Goal: Task Accomplishment & Management: Use online tool/utility

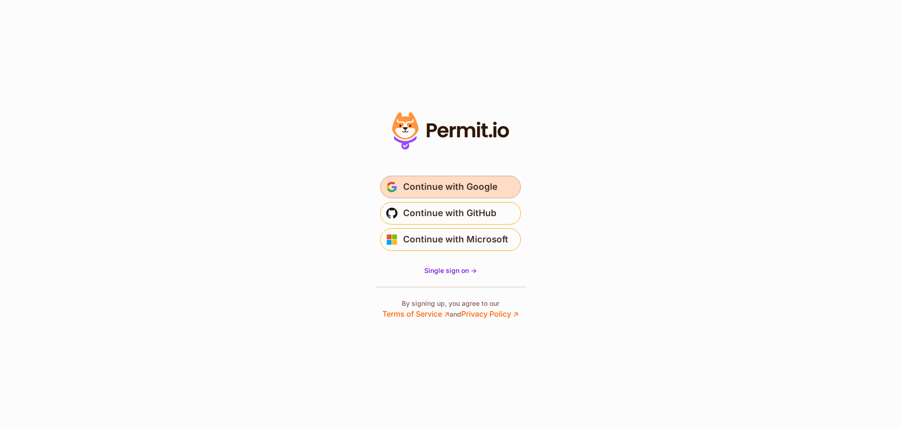
click at [415, 189] on span "Continue with Google" at bounding box center [450, 186] width 94 height 15
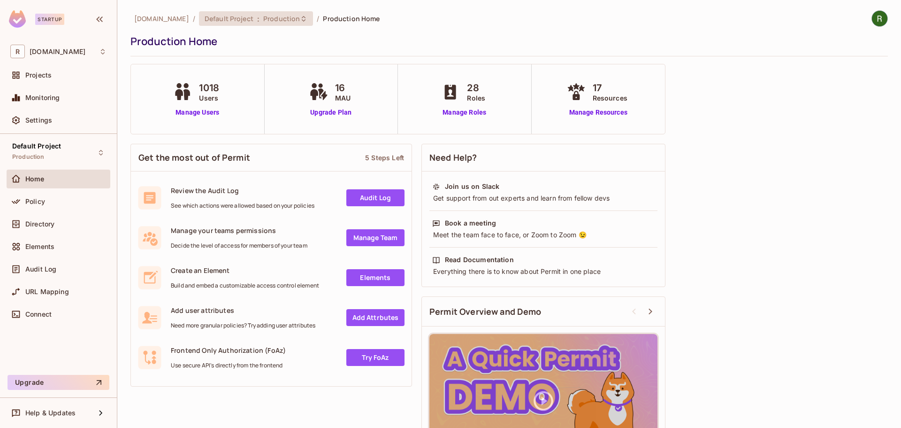
click at [236, 23] on div "Default Project : Production" at bounding box center [256, 18] width 114 height 15
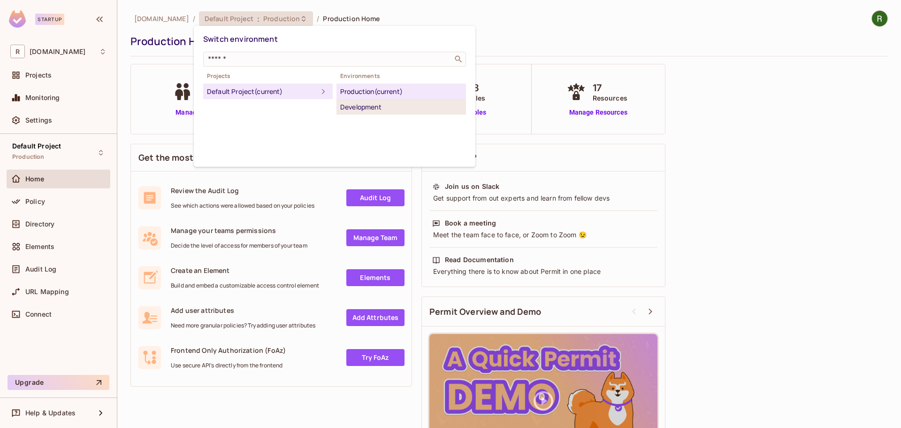
click at [358, 106] on div "Development" at bounding box center [401, 106] width 122 height 11
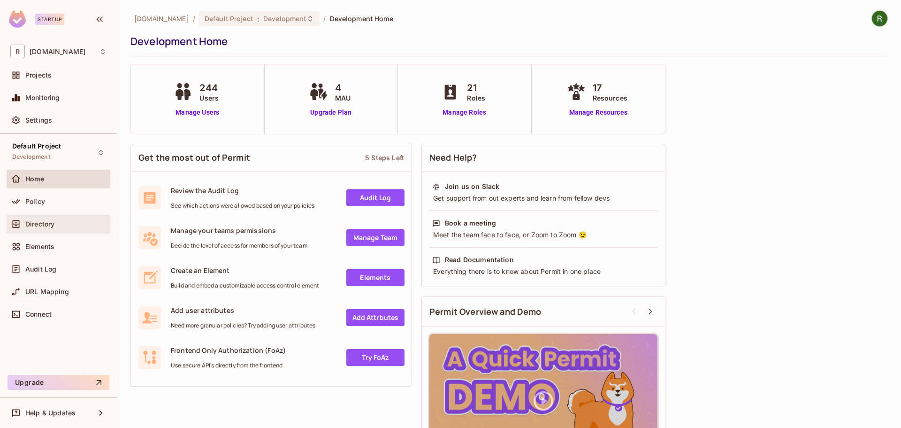
click at [92, 224] on div "Directory" at bounding box center [65, 224] width 81 height 8
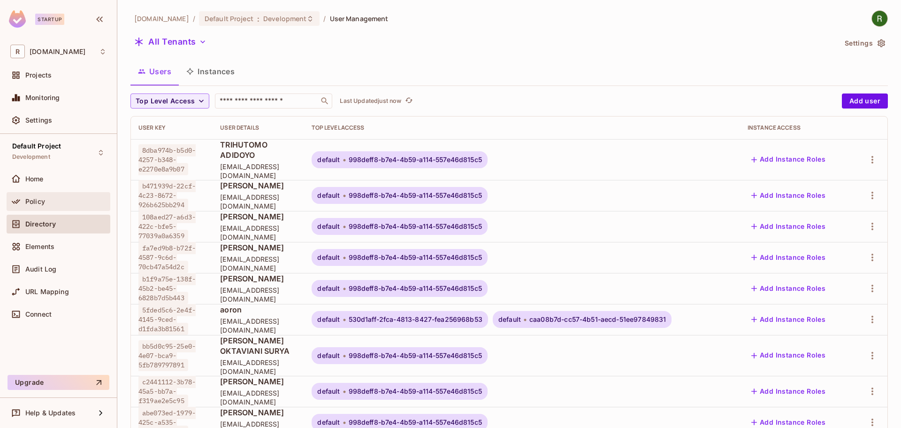
click at [105, 202] on div "Policy" at bounding box center [65, 202] width 81 height 8
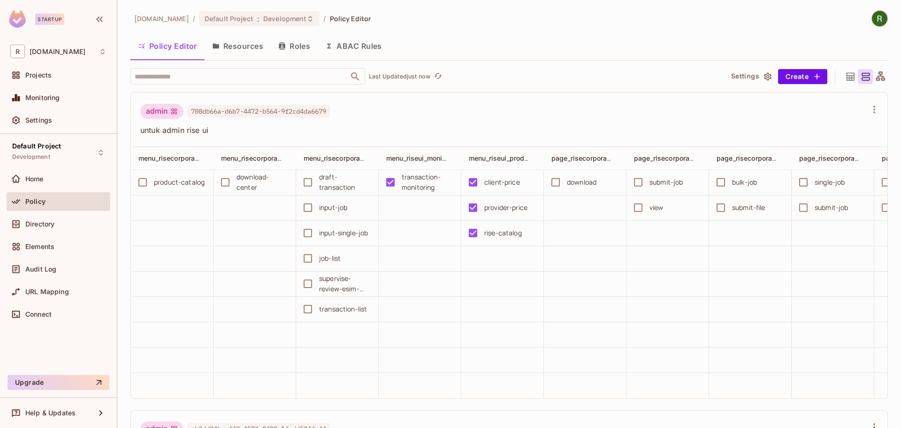
click at [248, 49] on button "Resources" at bounding box center [238, 45] width 66 height 23
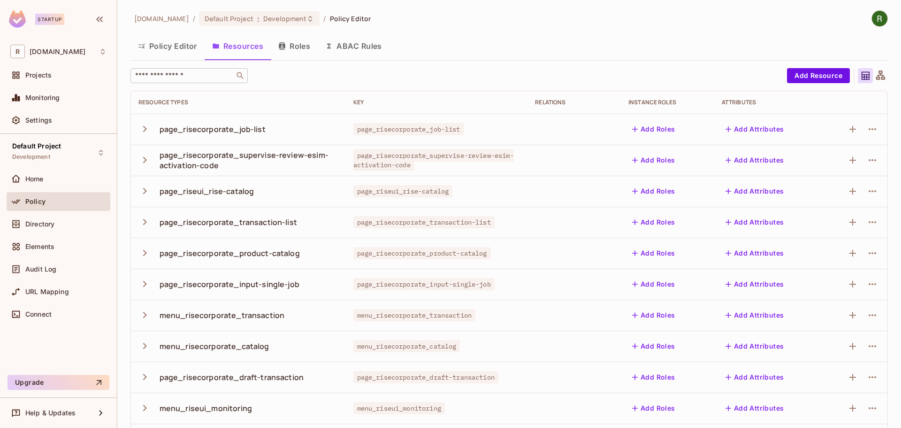
click at [172, 80] on input "text" at bounding box center [182, 75] width 99 height 9
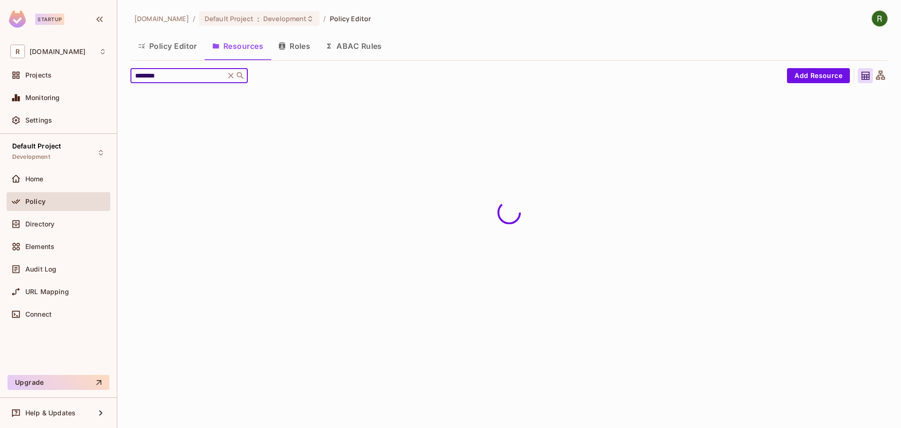
type input "********"
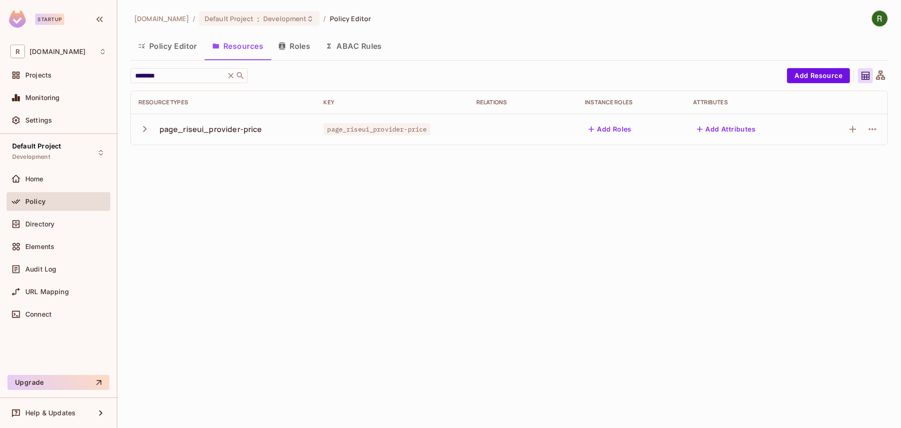
click at [141, 125] on icon "button" at bounding box center [144, 129] width 13 height 13
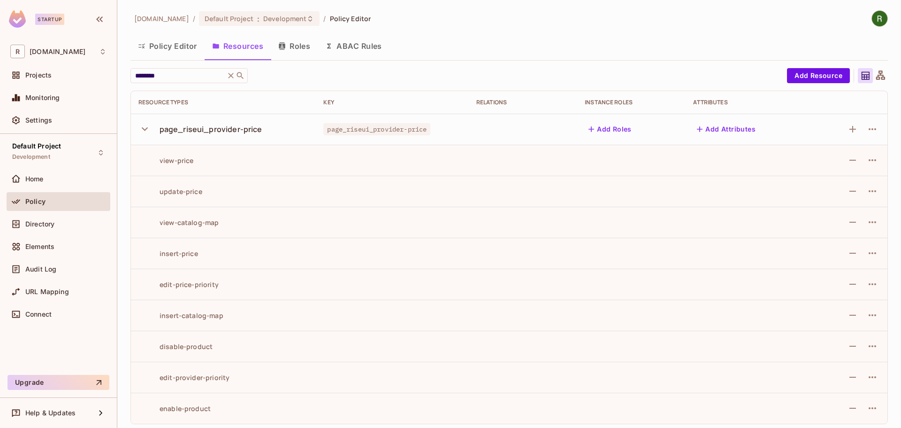
scroll to position [4, 0]
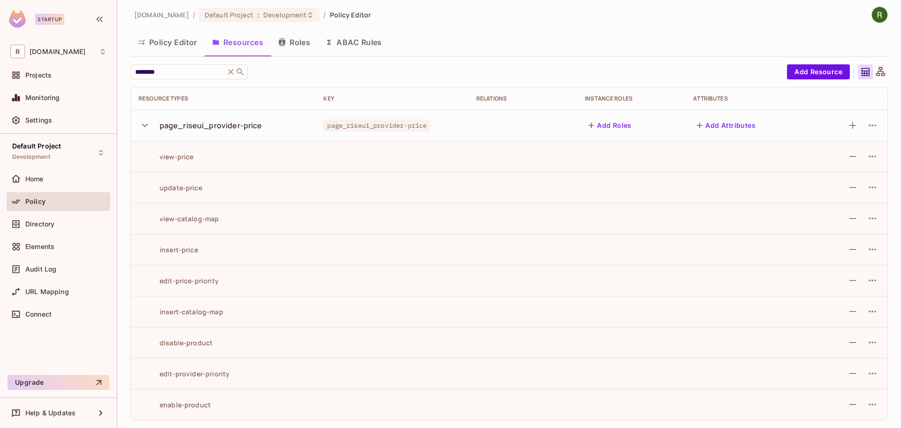
click at [164, 42] on button "Policy Editor" at bounding box center [168, 42] width 74 height 23
